Goal: Information Seeking & Learning: Learn about a topic

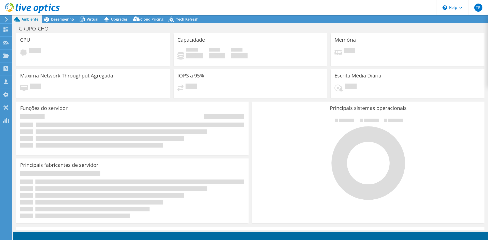
select select "SouthAmerica"
select select "BRL"
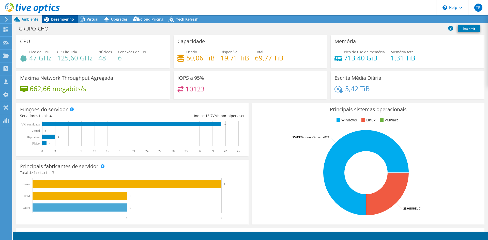
click at [64, 20] on span "Desempenho" at bounding box center [62, 19] width 23 height 5
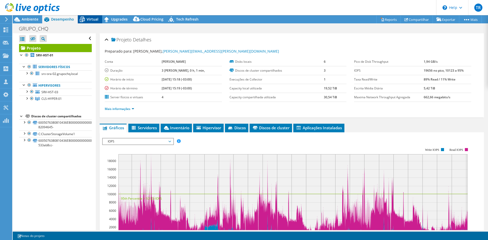
click at [93, 21] on span "Virtual" at bounding box center [93, 19] width 12 height 5
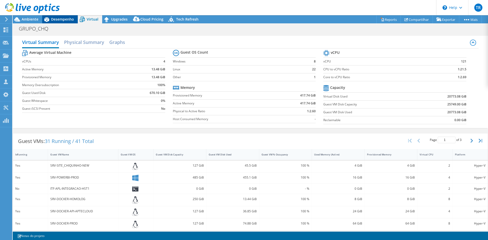
click at [61, 19] on span "Desempenho" at bounding box center [62, 19] width 23 height 5
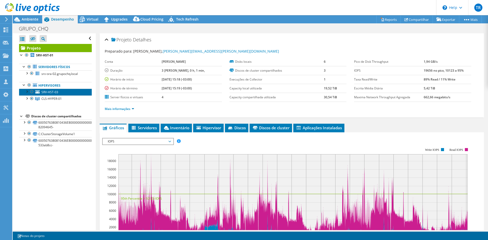
click at [50, 91] on span "SRV-HST-03" at bounding box center [49, 92] width 17 height 4
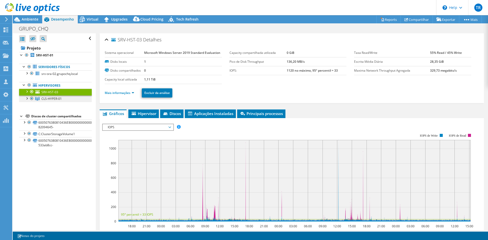
click at [51, 99] on span "CLS-HYPER-01" at bounding box center [51, 99] width 20 height 4
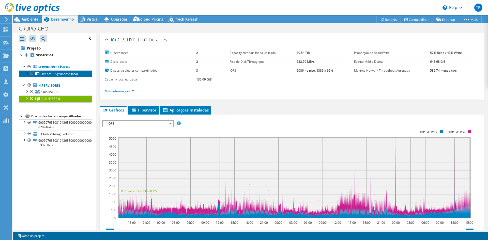
click at [53, 76] on link "srv-ora-02.grupochq.local" at bounding box center [55, 73] width 73 height 7
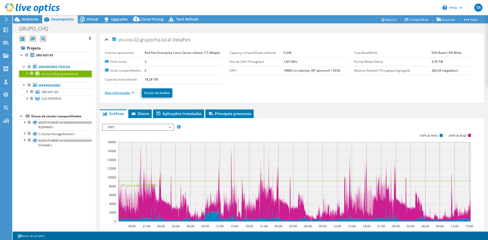
click at [134, 94] on link "Mais informações" at bounding box center [120, 93] width 30 height 4
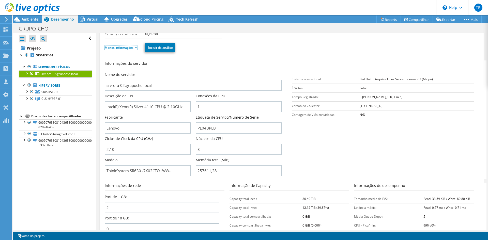
scroll to position [51, 0]
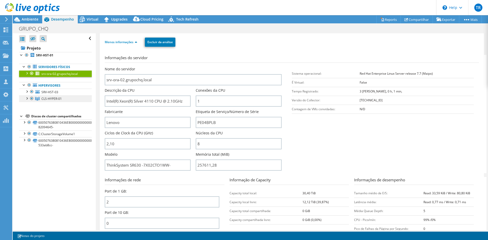
click at [52, 101] on span "CLS-HYPER-01" at bounding box center [51, 99] width 20 height 4
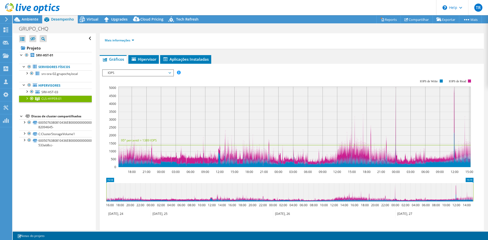
click at [27, 98] on div at bounding box center [26, 98] width 5 height 5
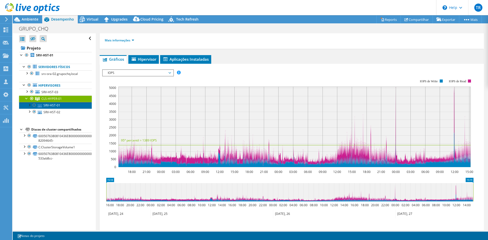
click at [55, 107] on link "SRV-HST-01" at bounding box center [55, 105] width 73 height 7
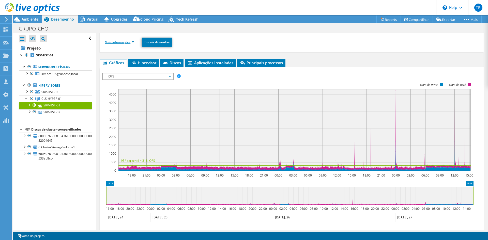
click at [113, 43] on link "Mais informações" at bounding box center [120, 42] width 30 height 4
